Goal: Information Seeking & Learning: Understand process/instructions

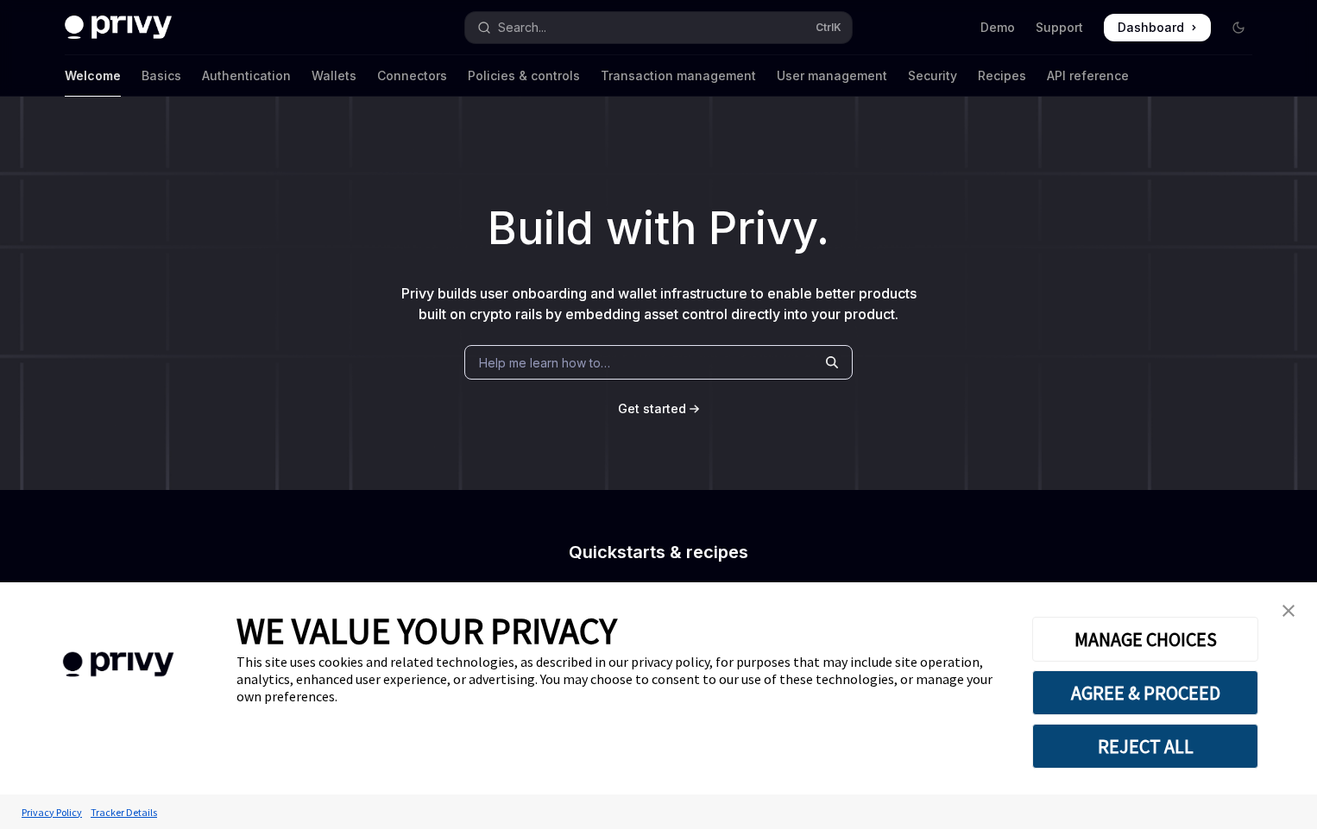
type textarea "*"
drag, startPoint x: 1126, startPoint y: 703, endPoint x: 966, endPoint y: 659, distance: 166.5
click at [1125, 703] on button "AGREE & PROCEED" at bounding box center [1145, 693] width 226 height 45
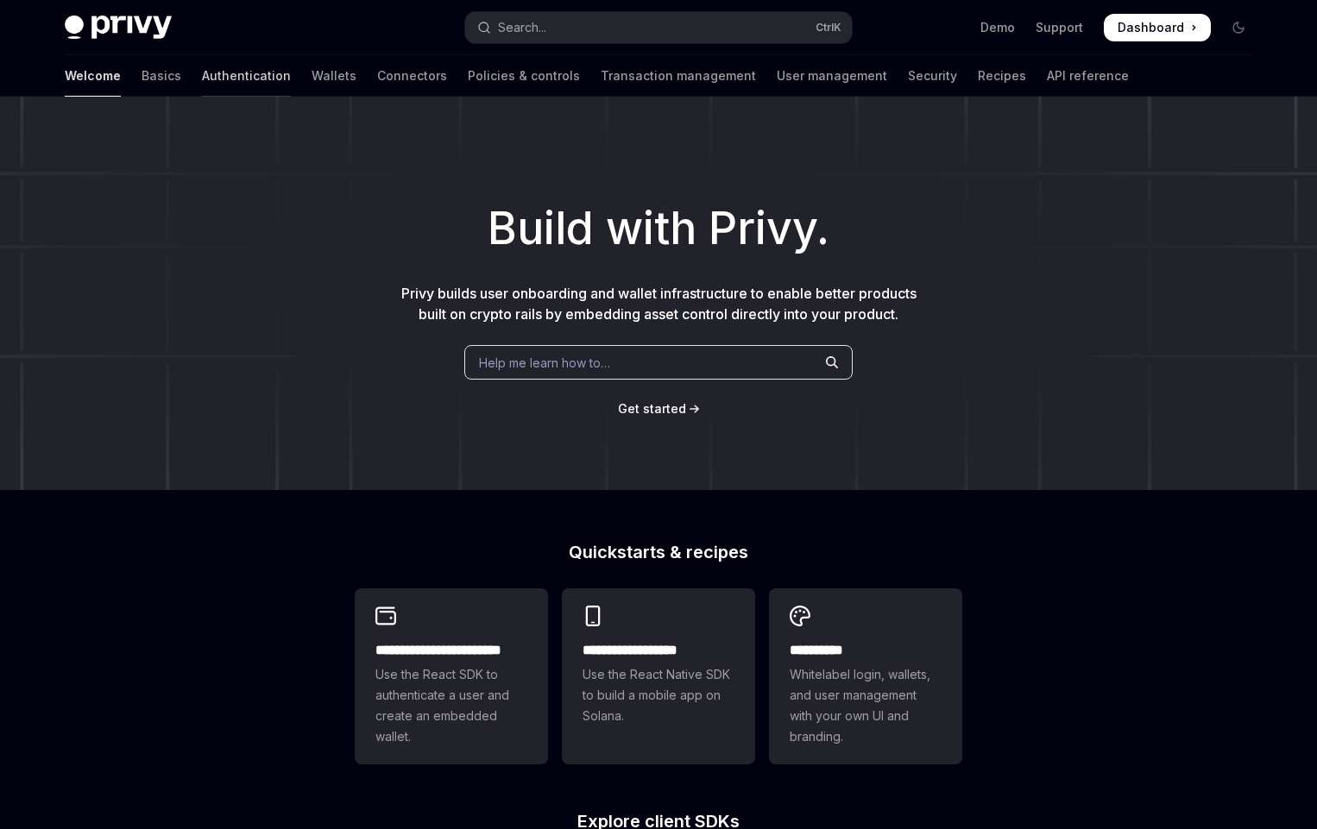
click at [202, 73] on link "Authentication" at bounding box center [246, 75] width 89 height 41
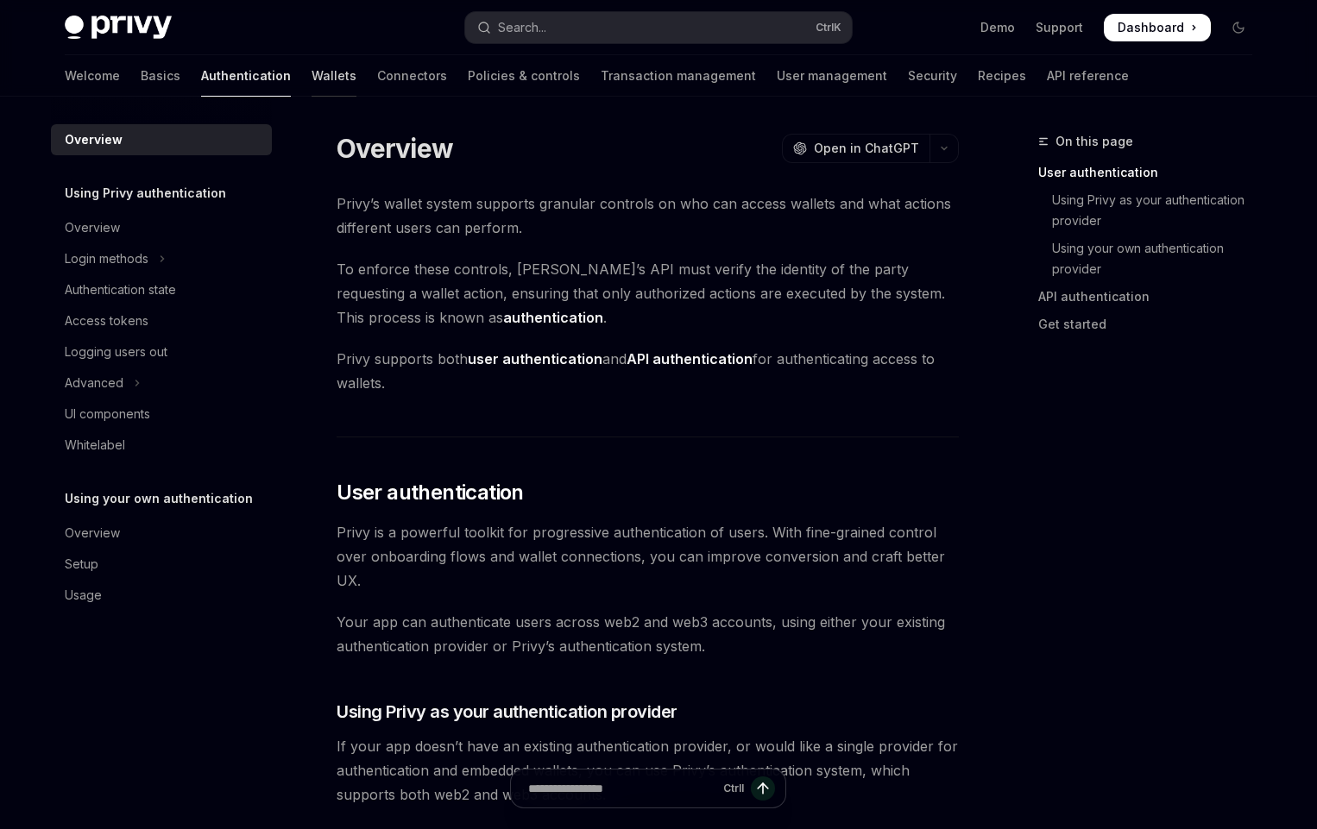
click at [312, 74] on link "Wallets" at bounding box center [334, 75] width 45 height 41
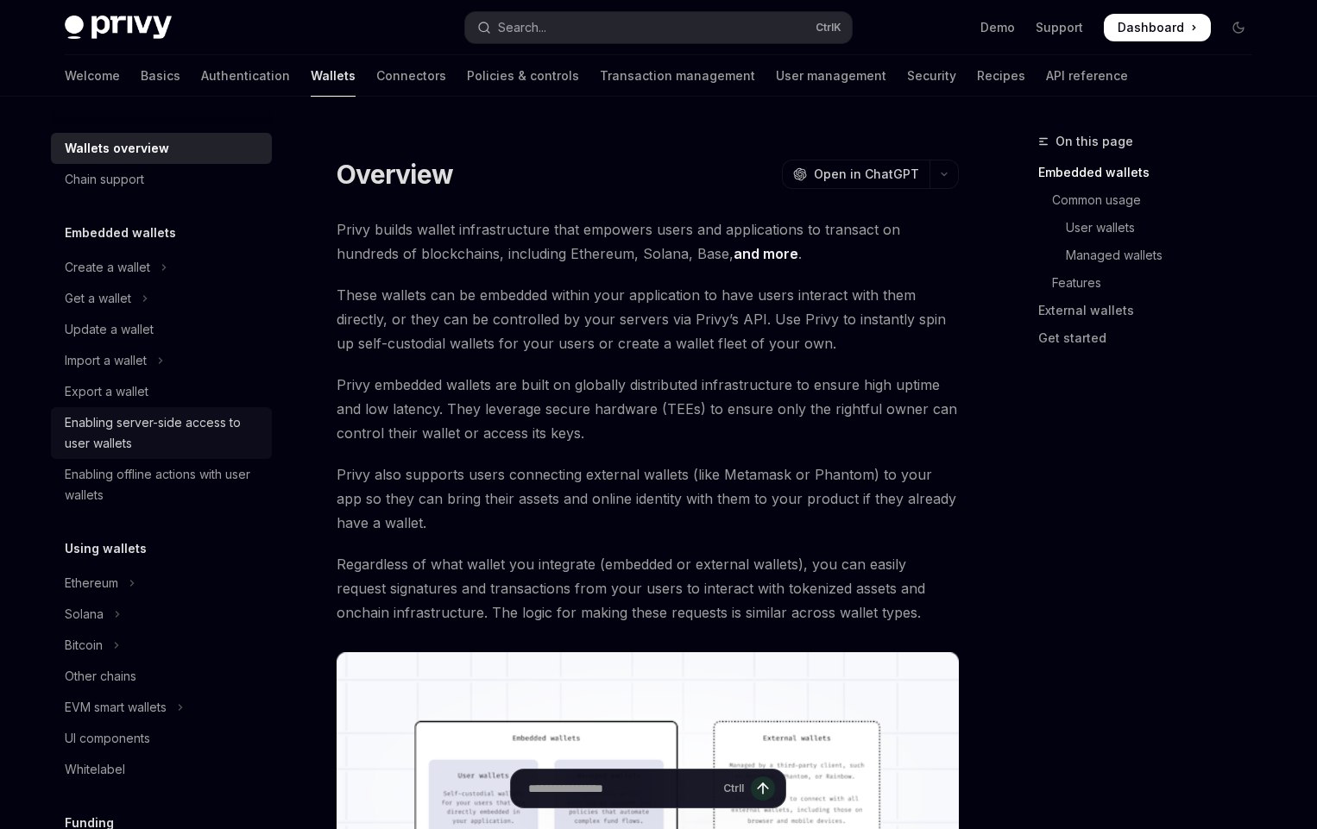
click at [186, 427] on div "Enabling server-side access to user wallets" at bounding box center [163, 433] width 197 height 41
type textarea "*"
